Goal: Task Accomplishment & Management: Use online tool/utility

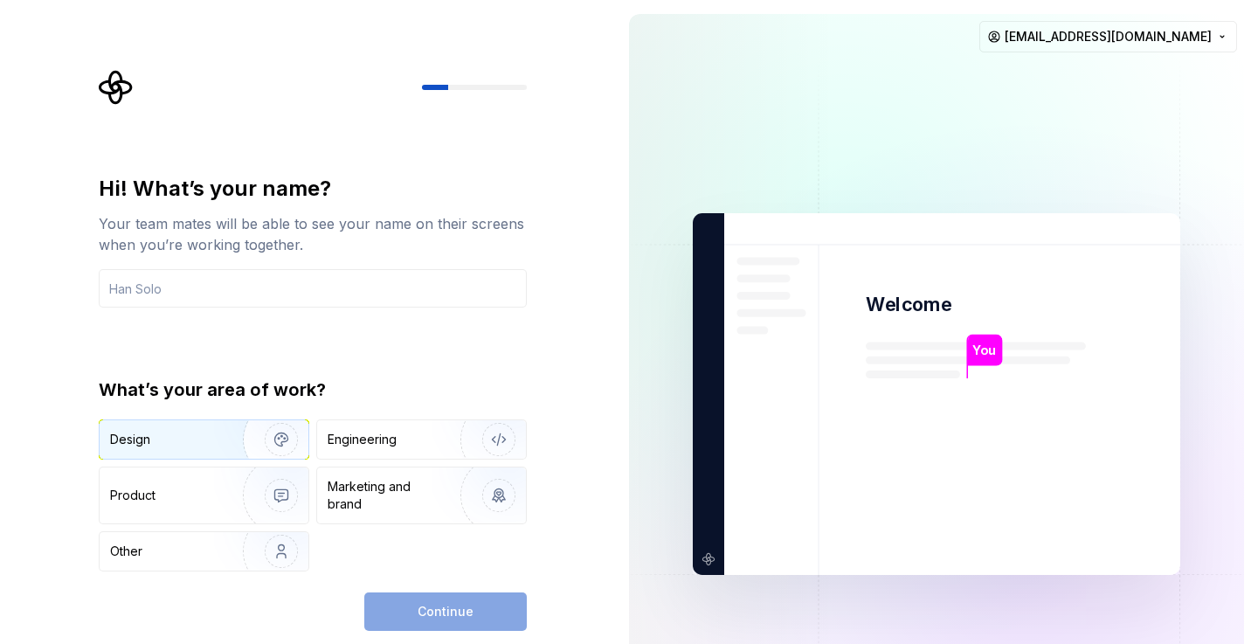
click at [184, 440] on div "Design" at bounding box center [165, 439] width 110 height 17
click at [203, 265] on div "Hi! What’s your name? Your team mates will be able to see your name on their sc…" at bounding box center [313, 241] width 428 height 133
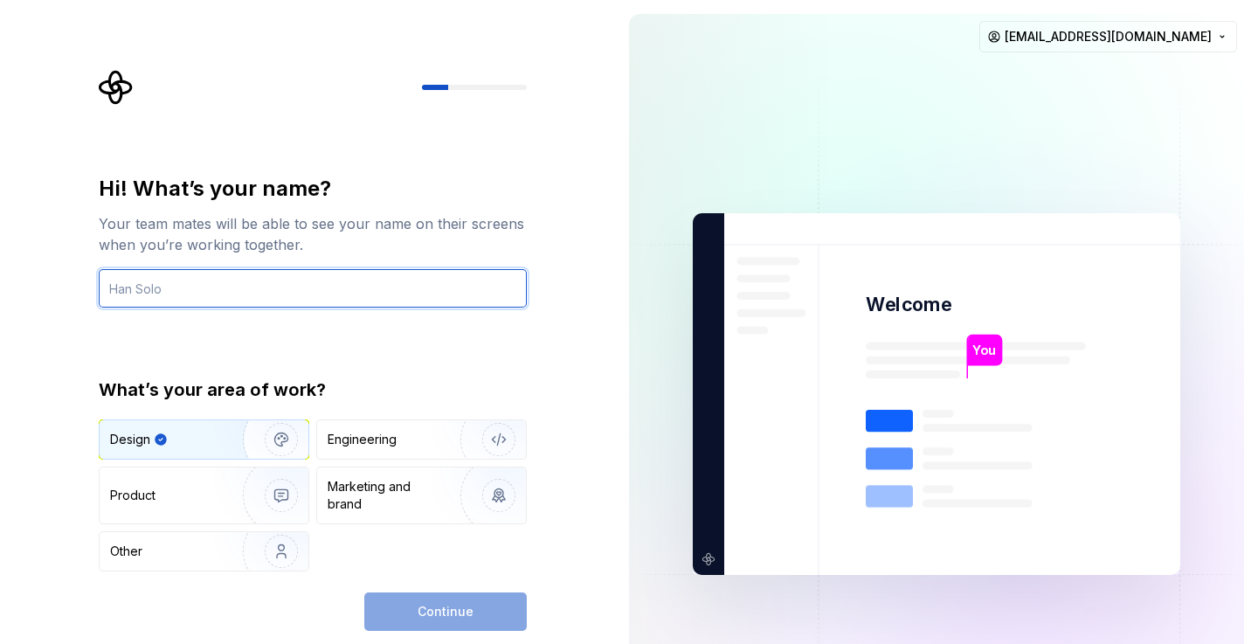
click at [195, 284] on input "text" at bounding box center [313, 288] width 428 height 38
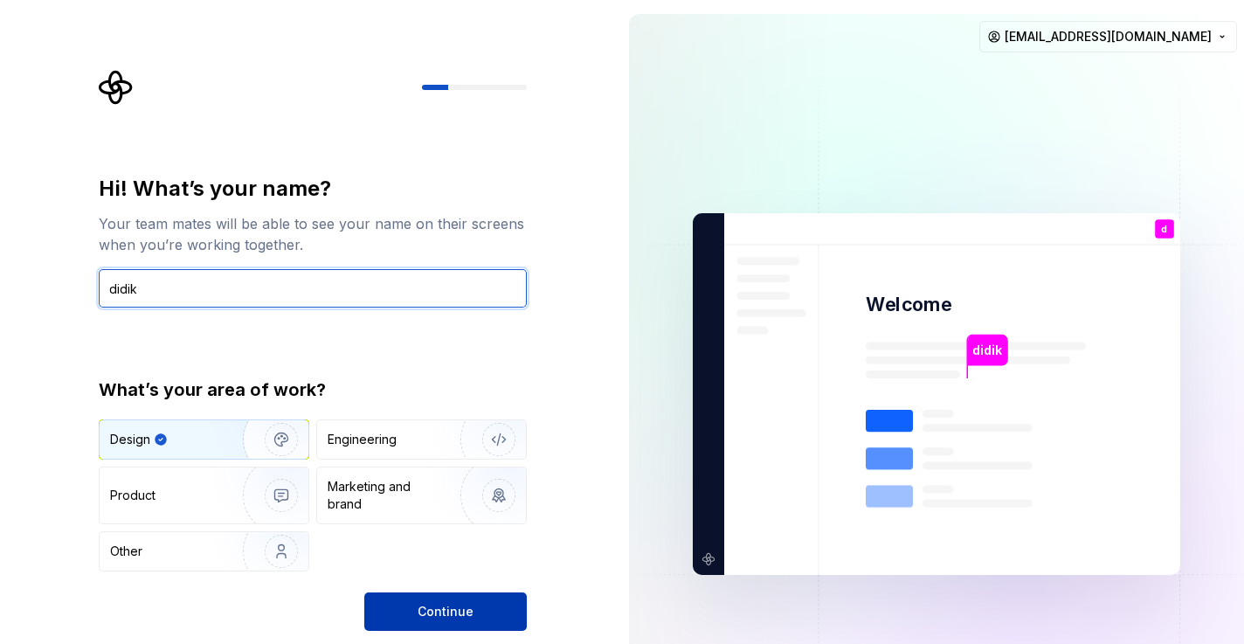
type input "didik"
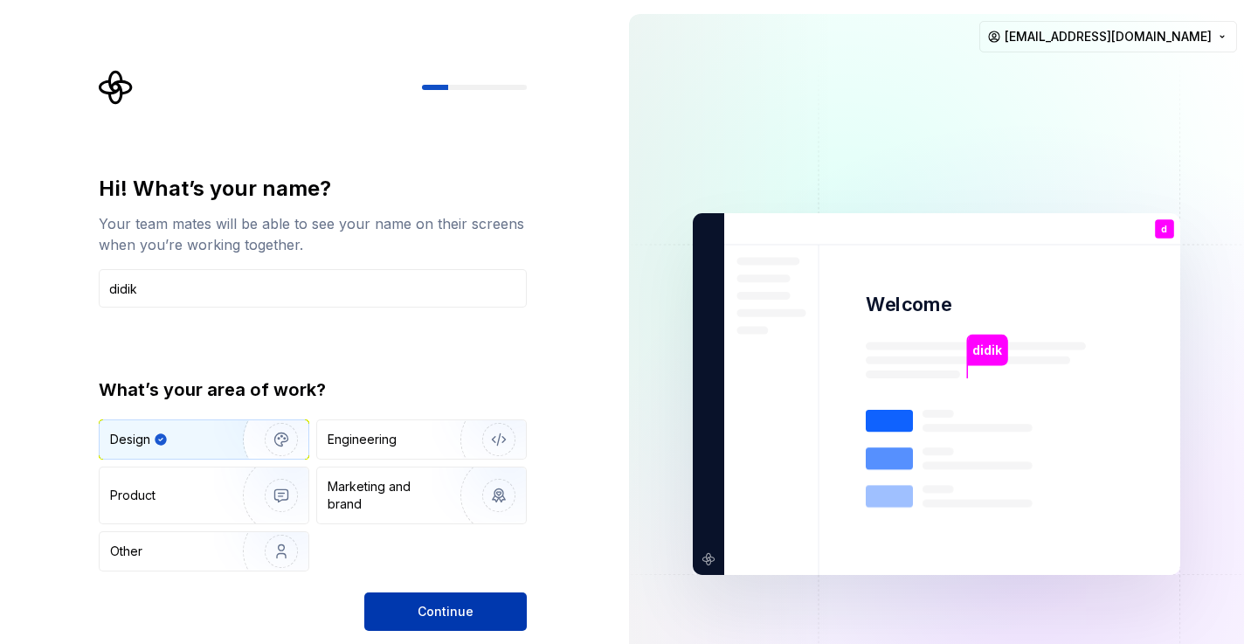
click at [400, 609] on button "Continue" at bounding box center [445, 611] width 162 height 38
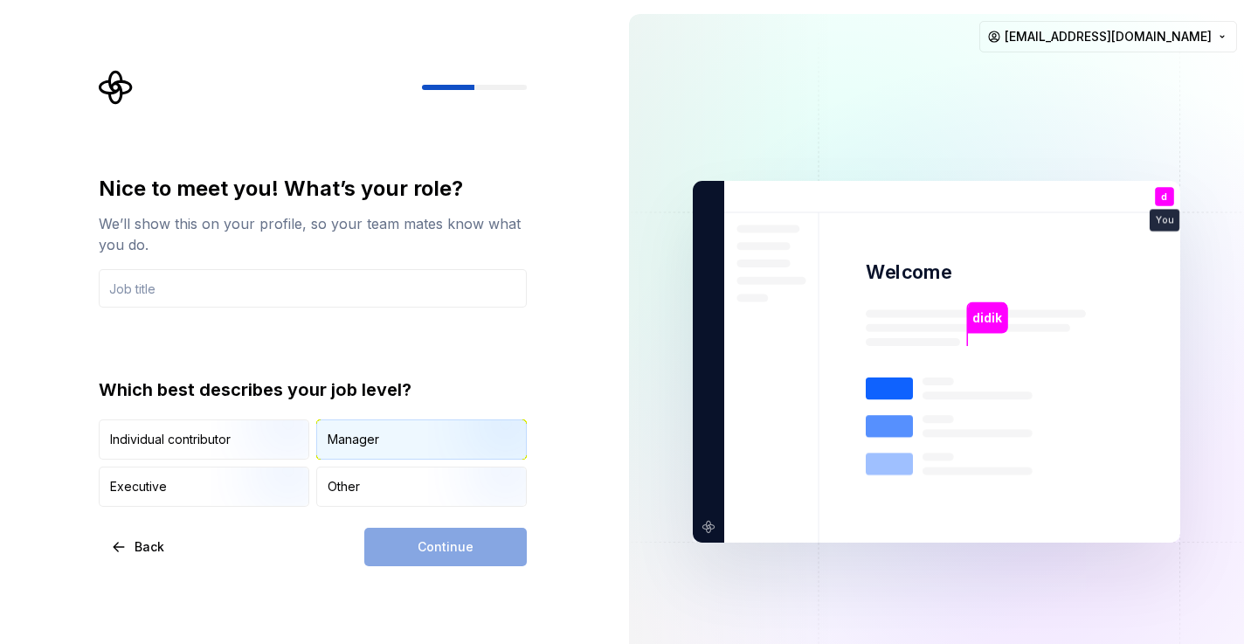
click at [366, 447] on div "Manager" at bounding box center [353, 439] width 52 height 17
click at [156, 285] on input "text" at bounding box center [313, 288] width 428 height 38
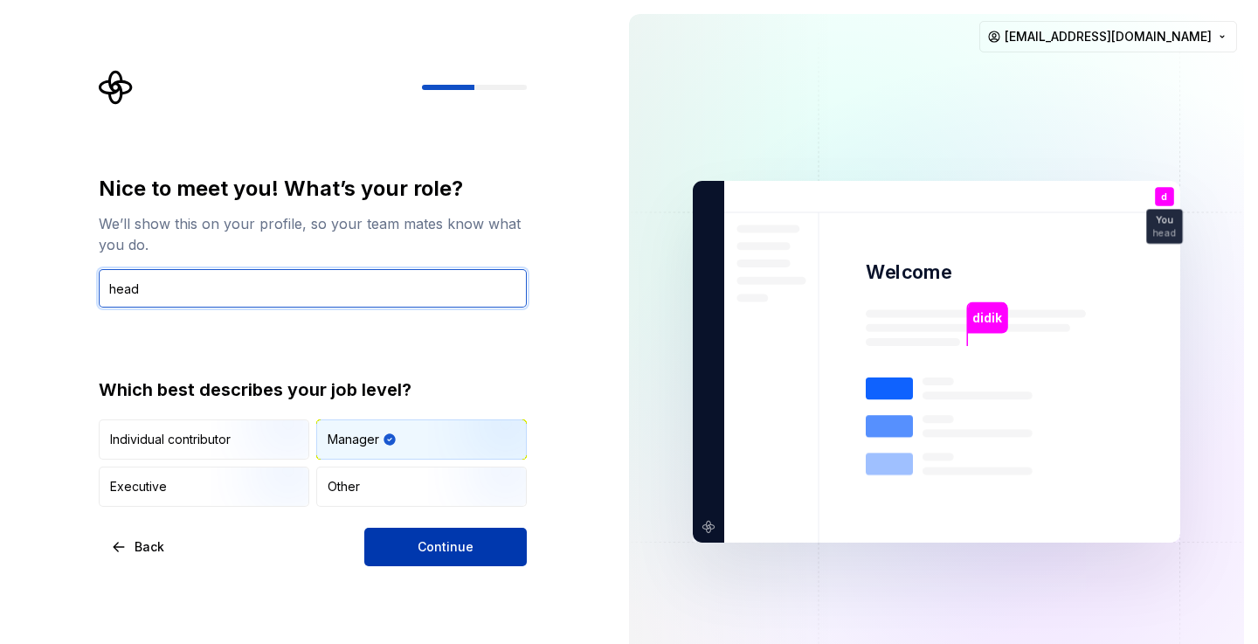
type input "head"
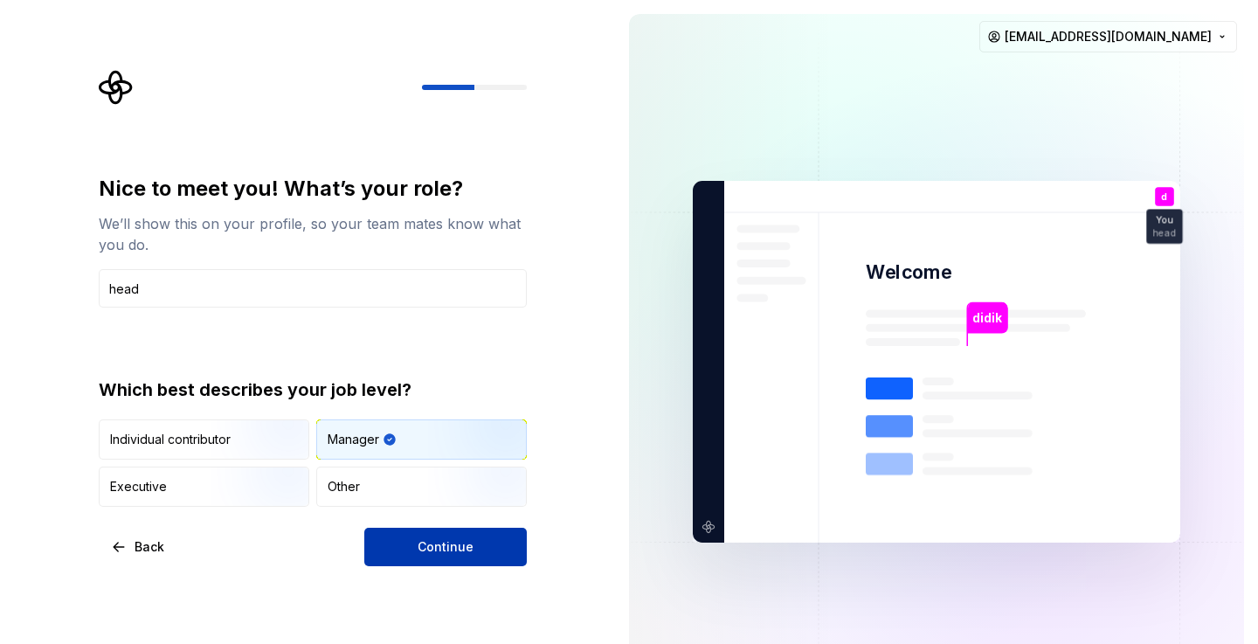
click at [417, 550] on button "Continue" at bounding box center [445, 546] width 162 height 38
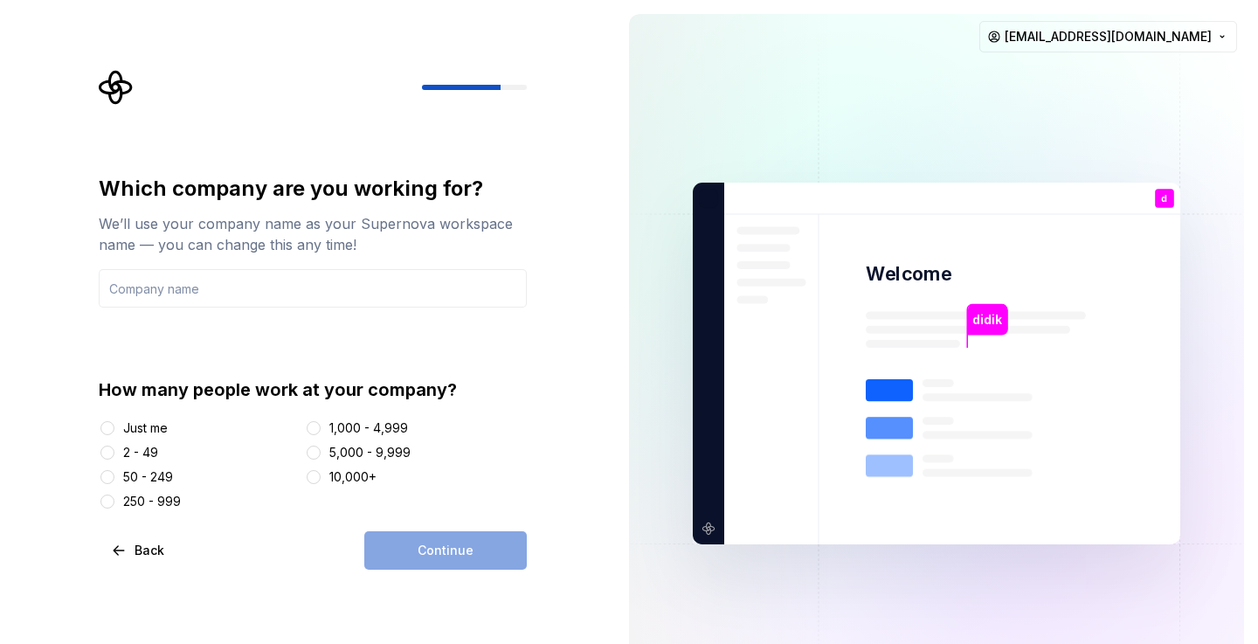
click at [136, 452] on div "2 - 49" at bounding box center [140, 452] width 35 height 17
click at [114, 452] on button "2 - 49" at bounding box center [107, 452] width 14 height 14
click at [155, 473] on div "50 - 249" at bounding box center [148, 476] width 50 height 17
click at [114, 473] on button "50 - 249" at bounding box center [107, 477] width 14 height 14
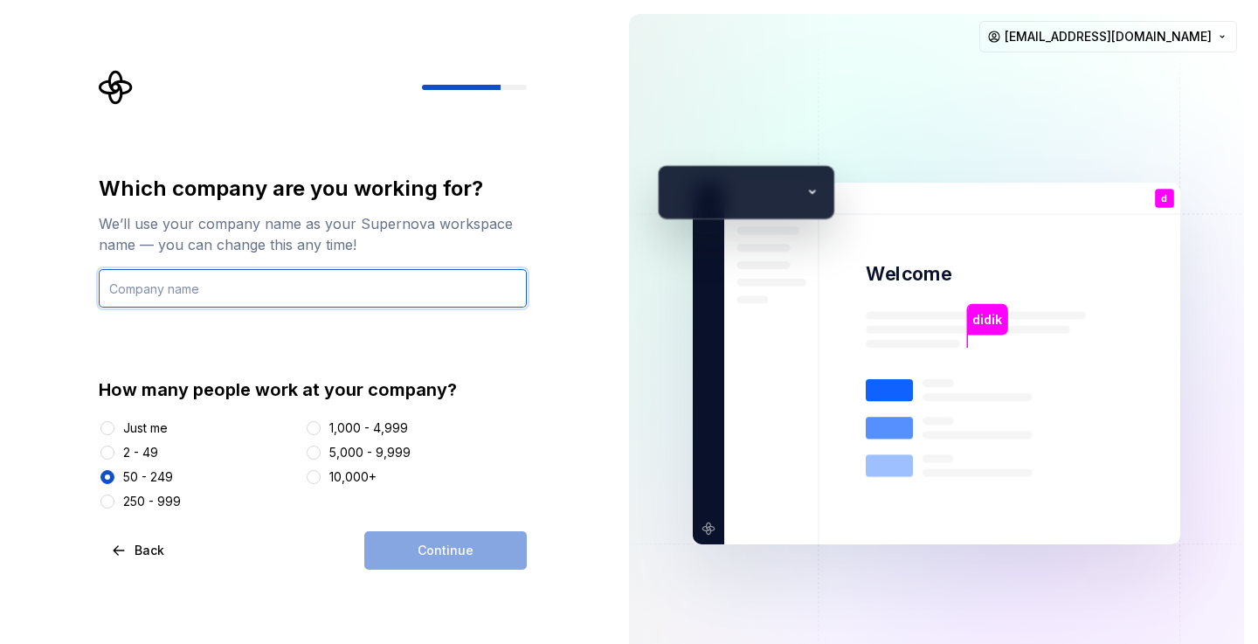
click at [203, 297] on input "text" at bounding box center [313, 288] width 428 height 38
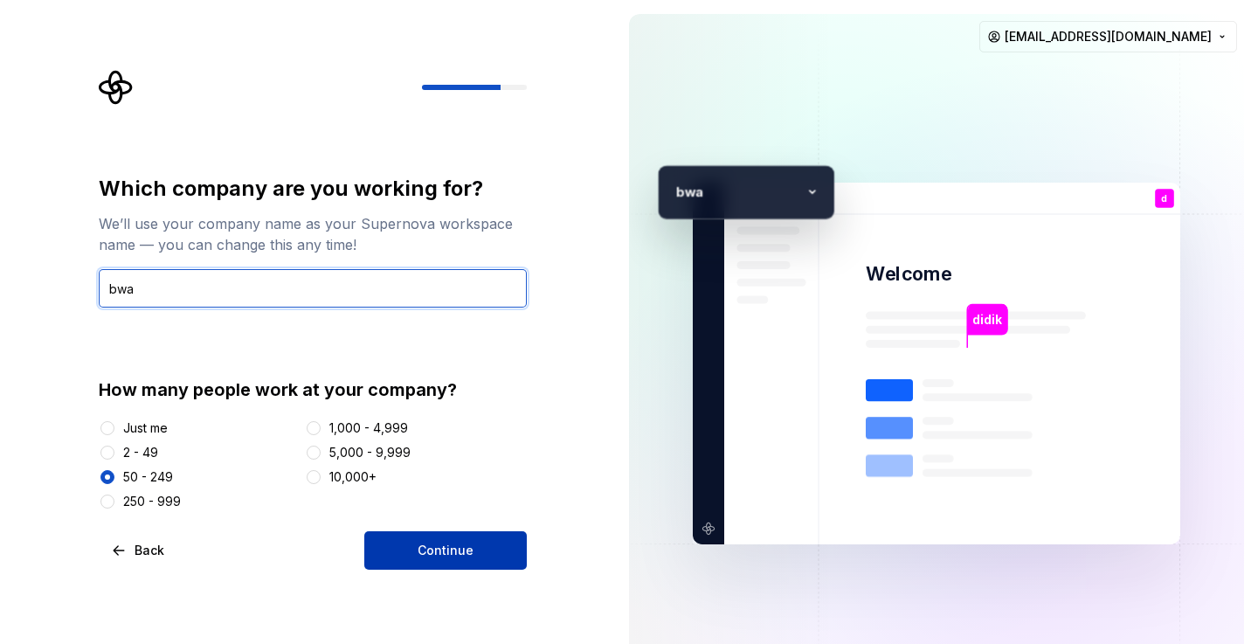
type input "bwa"
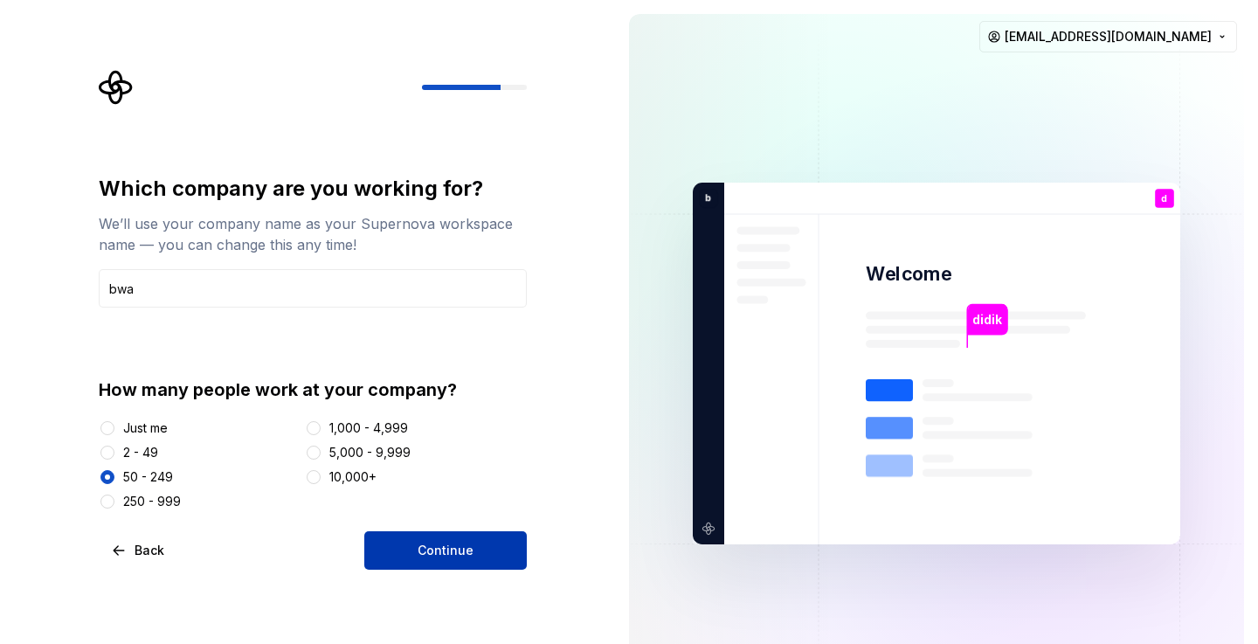
click at [470, 562] on button "Continue" at bounding box center [445, 550] width 162 height 38
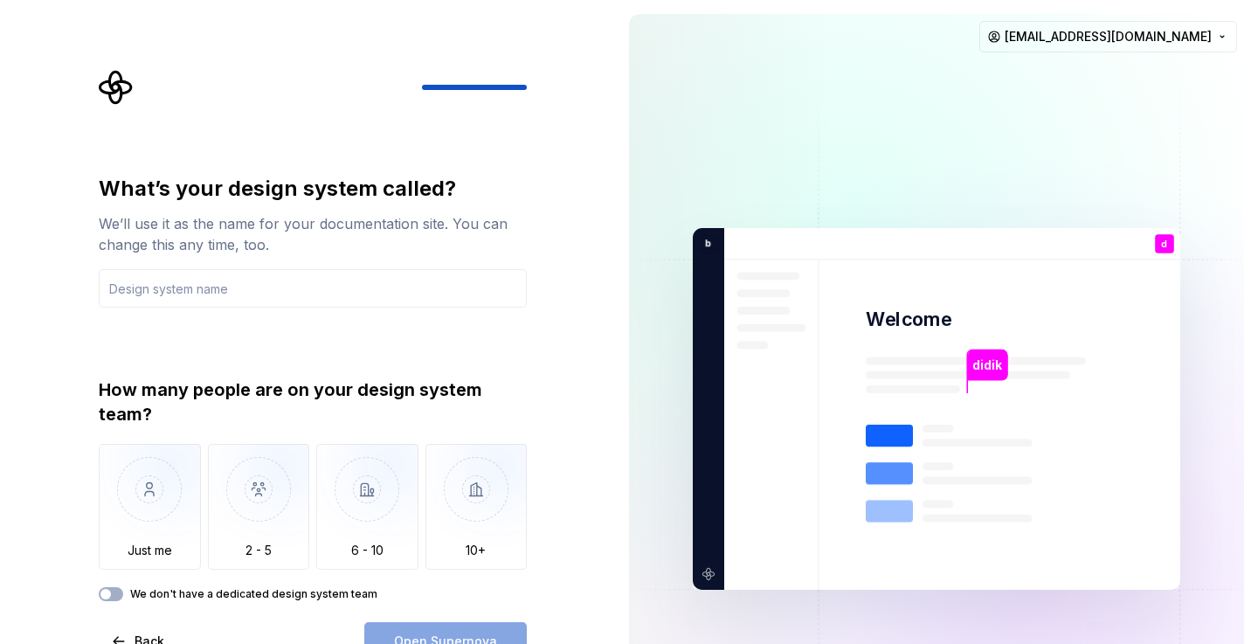
type input "o"
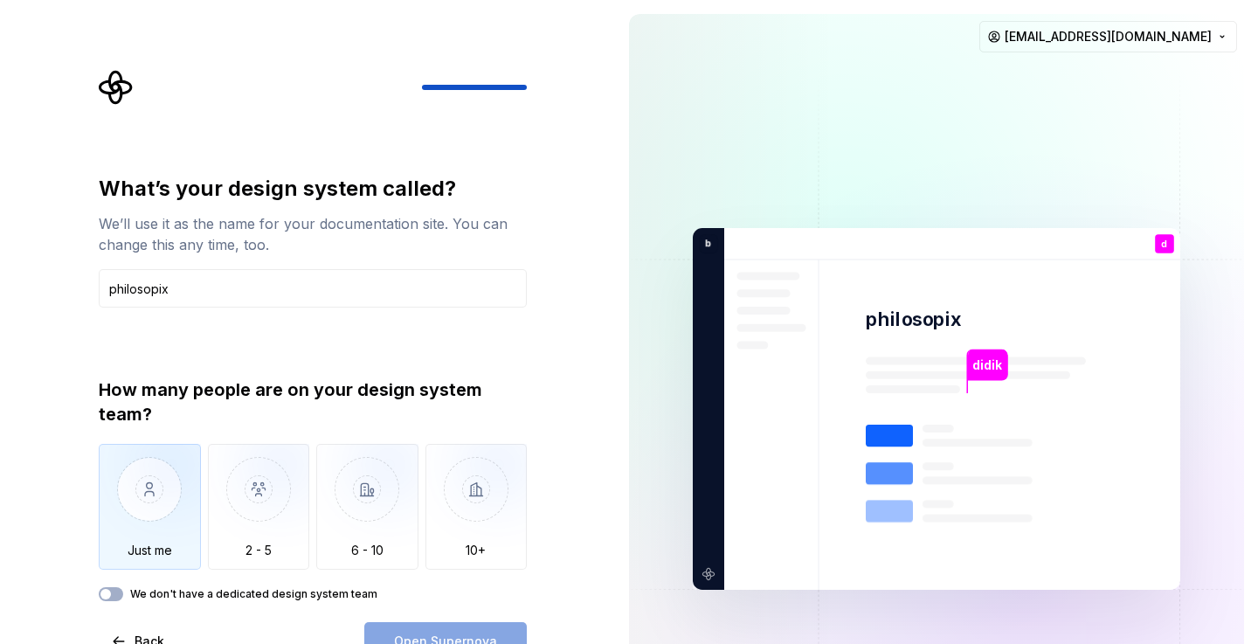
type input "philosopix"
click at [155, 502] on img "button" at bounding box center [150, 502] width 102 height 117
click at [242, 596] on label "We don't have a dedicated design system team" at bounding box center [253, 594] width 247 height 14
click at [123, 596] on button "We don't have a dedicated design system team" at bounding box center [111, 594] width 24 height 14
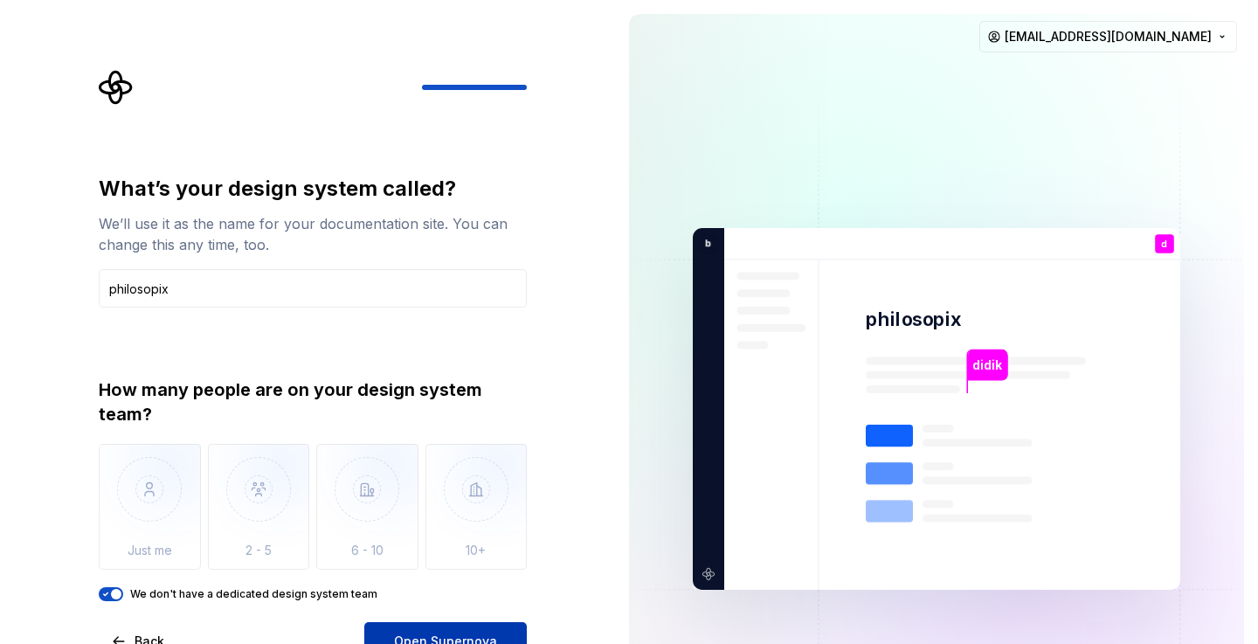
click at [444, 631] on button "Open Supernova" at bounding box center [445, 641] width 162 height 38
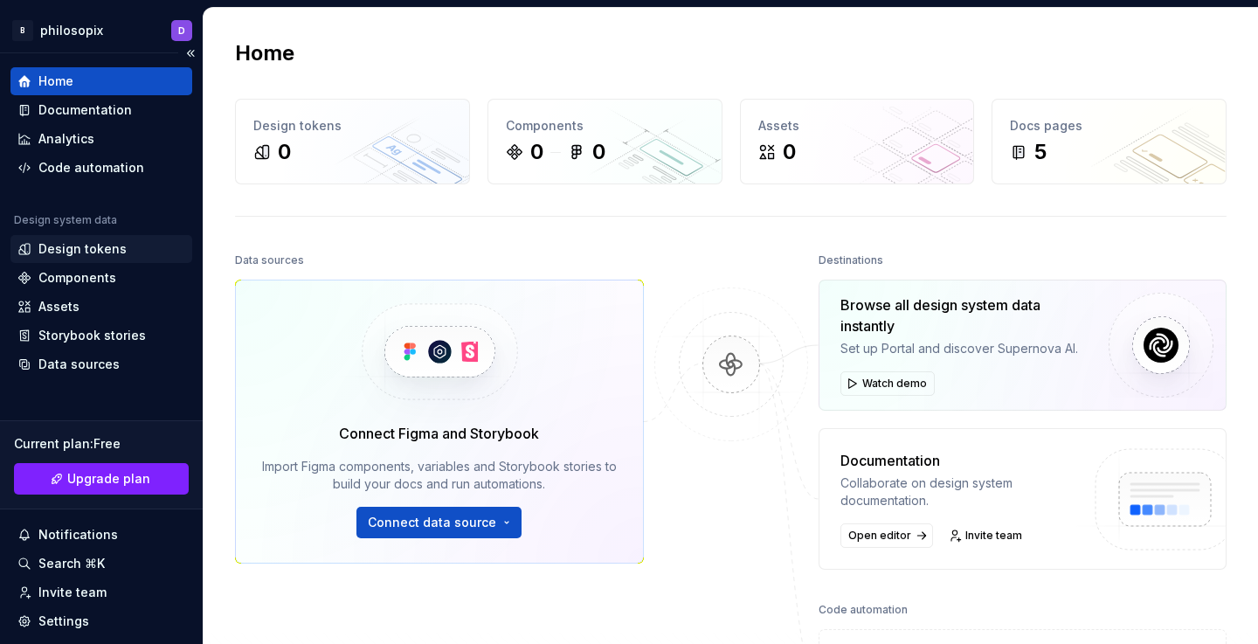
click at [72, 246] on div "Design tokens" at bounding box center [82, 248] width 88 height 17
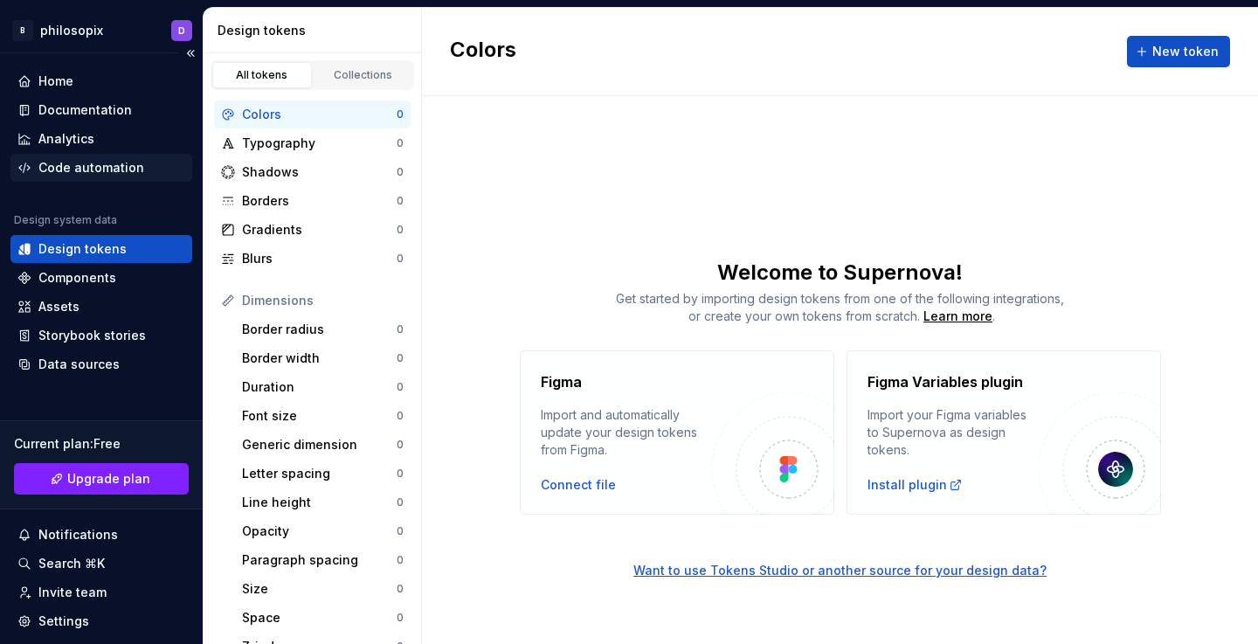
click at [88, 162] on div "Code automation" at bounding box center [91, 167] width 106 height 17
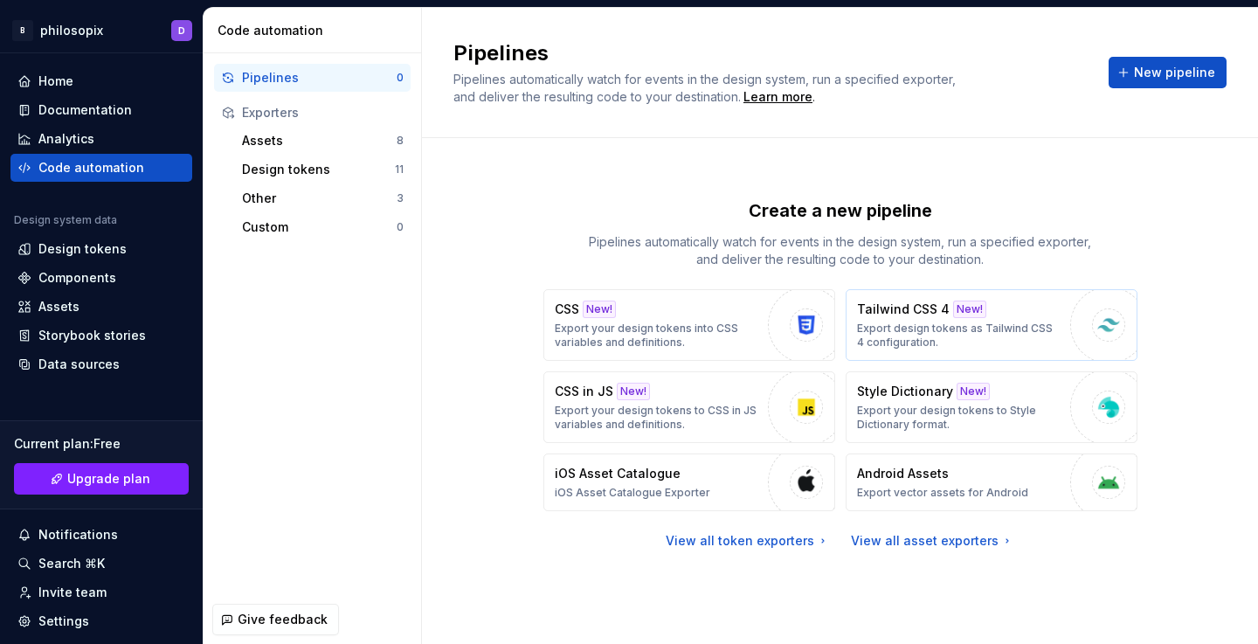
click at [909, 327] on p "Export design tokens as Tailwind CSS 4 configuration." at bounding box center [959, 335] width 204 height 28
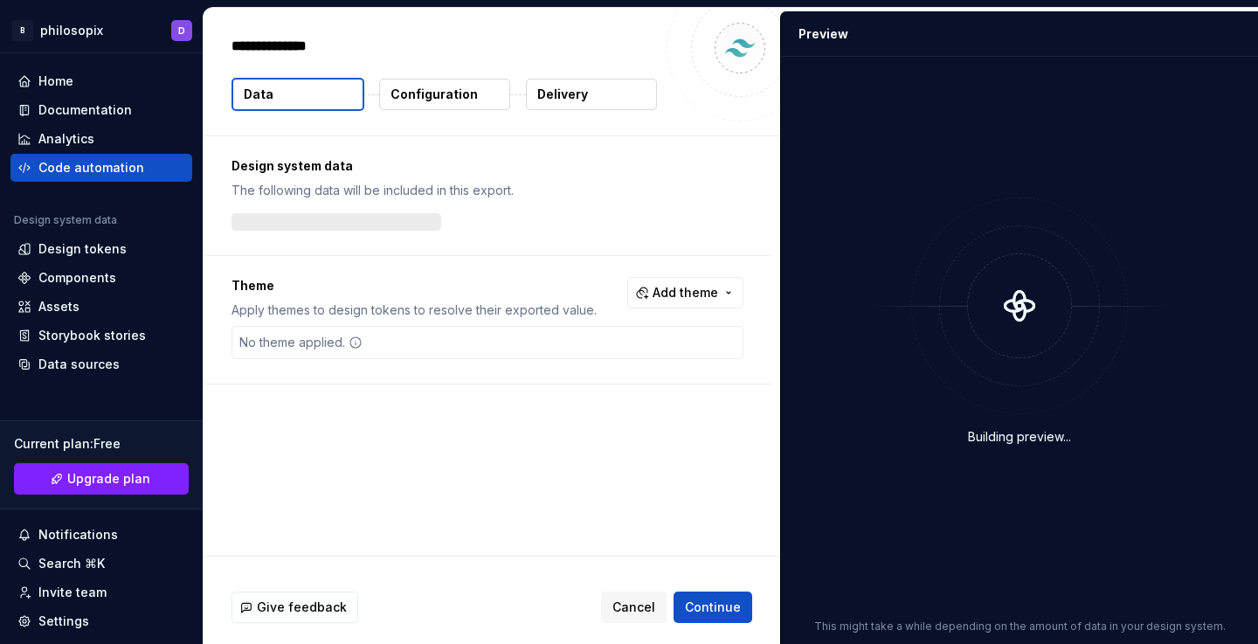
type textarea "*"
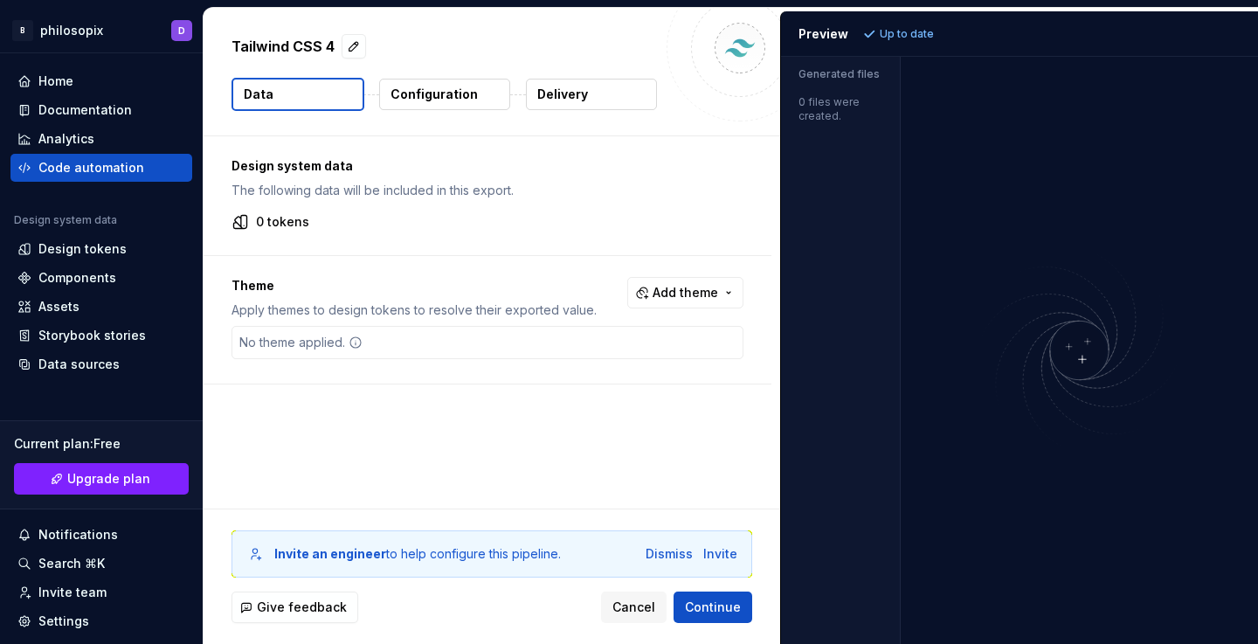
click at [424, 102] on p "Configuration" at bounding box center [433, 94] width 87 height 17
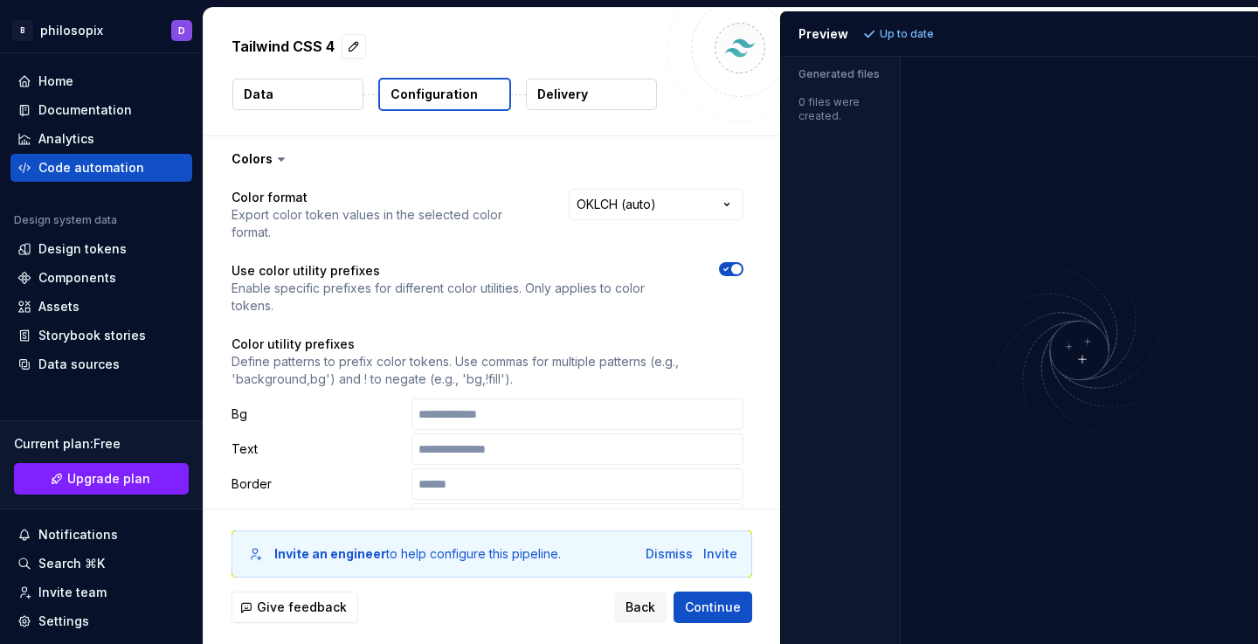
click at [326, 102] on button "Data" at bounding box center [297, 94] width 131 height 31
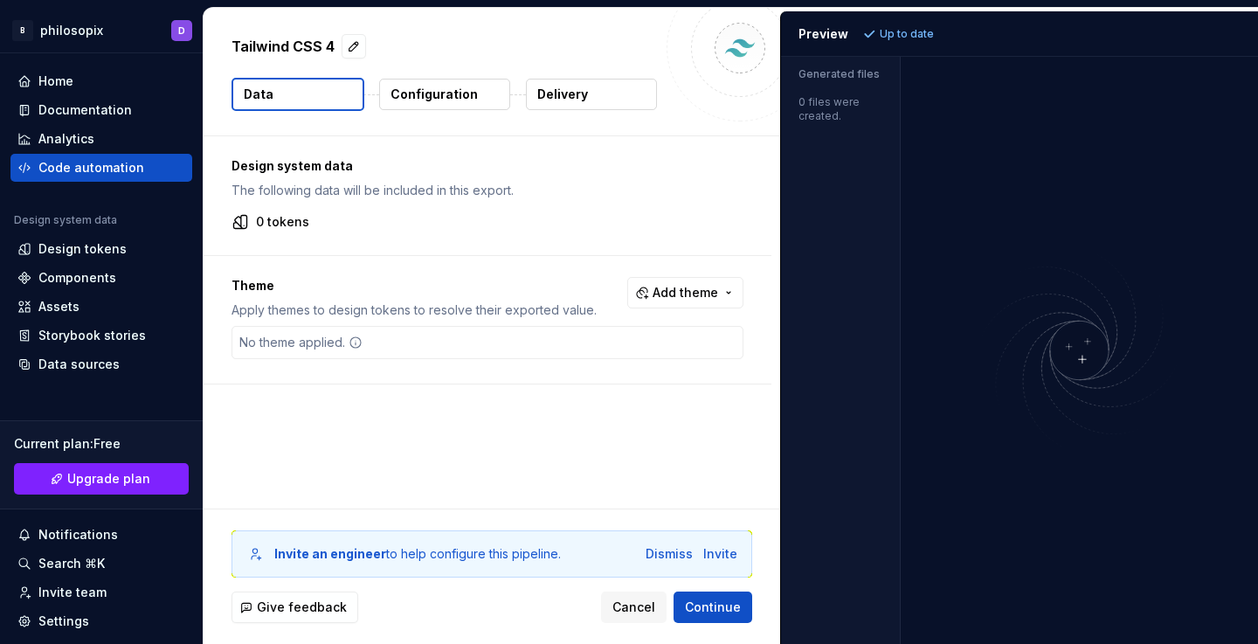
click at [403, 102] on p "Configuration" at bounding box center [433, 94] width 87 height 17
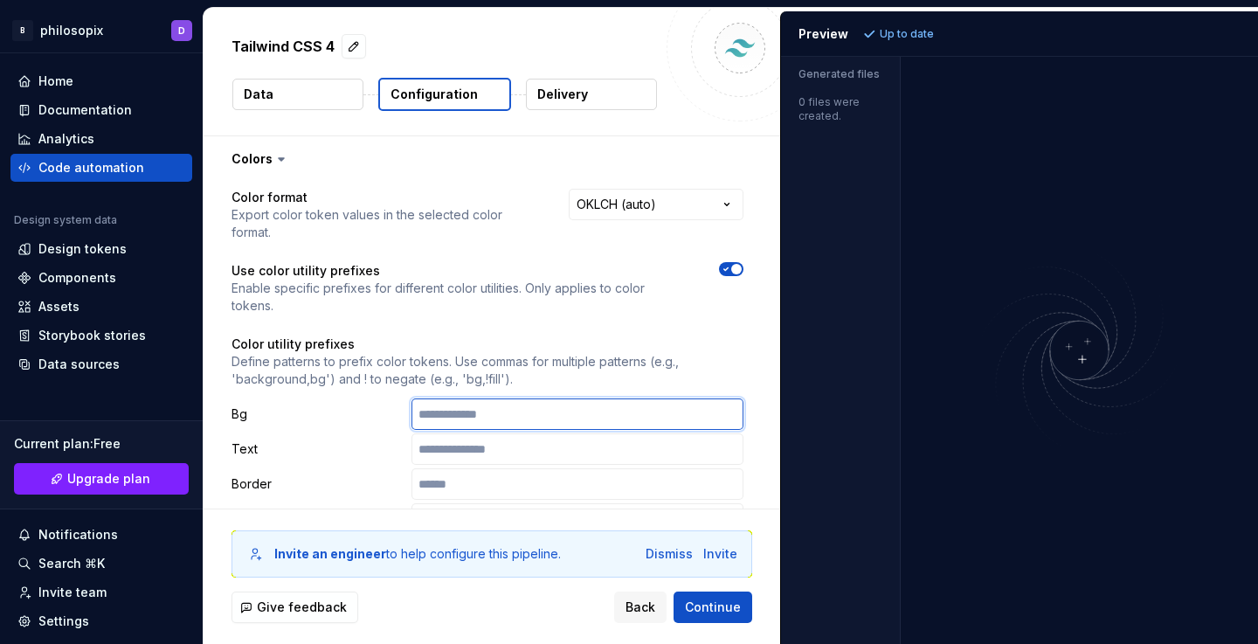
click at [491, 398] on input "text" at bounding box center [577, 413] width 332 height 31
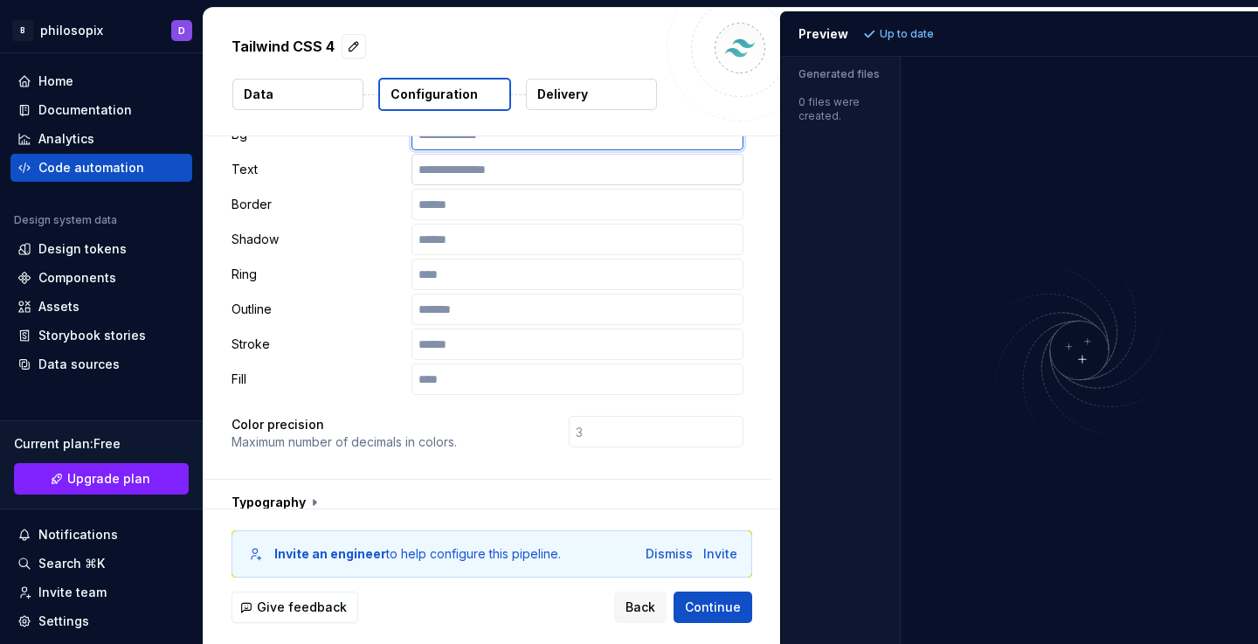
scroll to position [632, 0]
